Goal: Find specific page/section: Find specific page/section

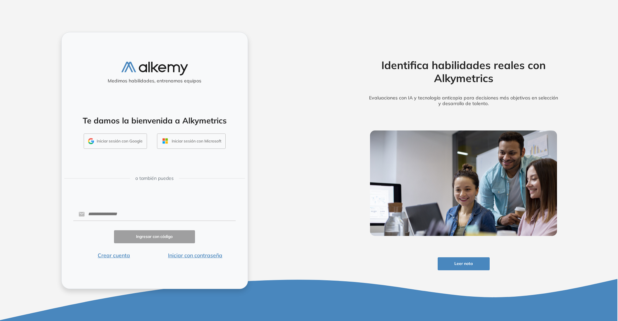
drag, startPoint x: 115, startPoint y: 145, endPoint x: 162, endPoint y: 153, distance: 47.7
click at [153, 160] on div "Medimos habilidades, entrenamos equipos Te damos la bienvenida a Alkymetrics In…" at bounding box center [154, 160] width 187 height 257
click at [179, 139] on button "Iniciar sesión con Microsoft" at bounding box center [191, 140] width 69 height 15
